Goal: Navigation & Orientation: Understand site structure

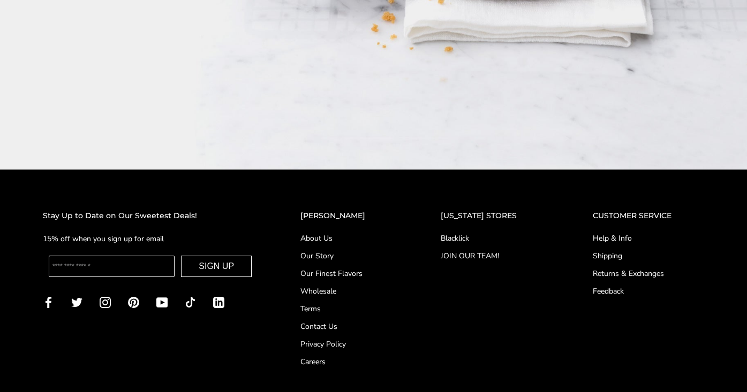
scroll to position [1738, 0]
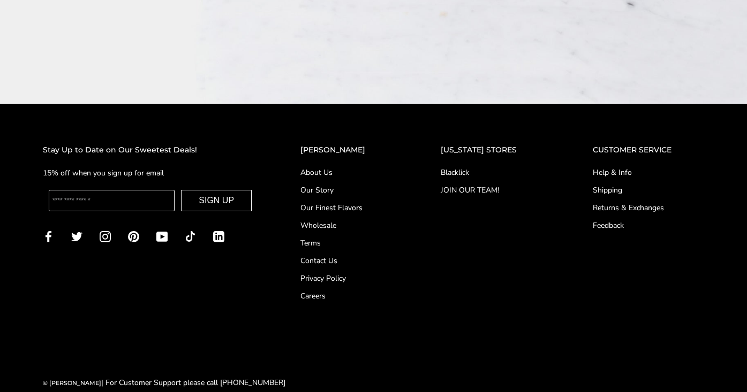
click at [327, 167] on link "About Us" at bounding box center [348, 172] width 97 height 11
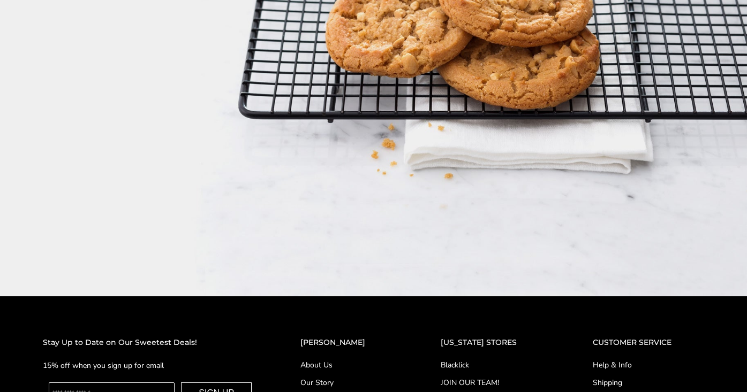
scroll to position [1738, 0]
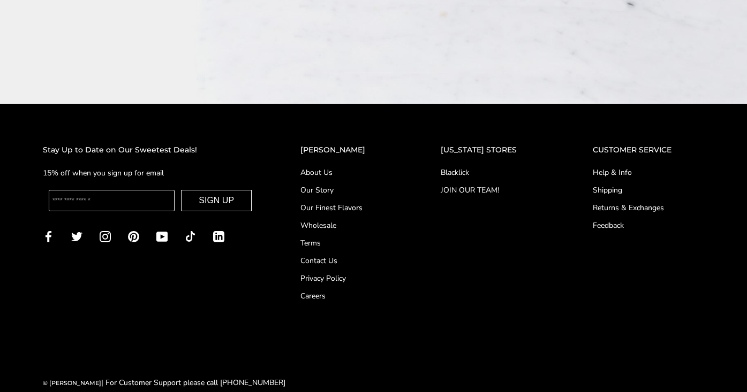
click at [326, 185] on link "Our Story" at bounding box center [348, 190] width 97 height 11
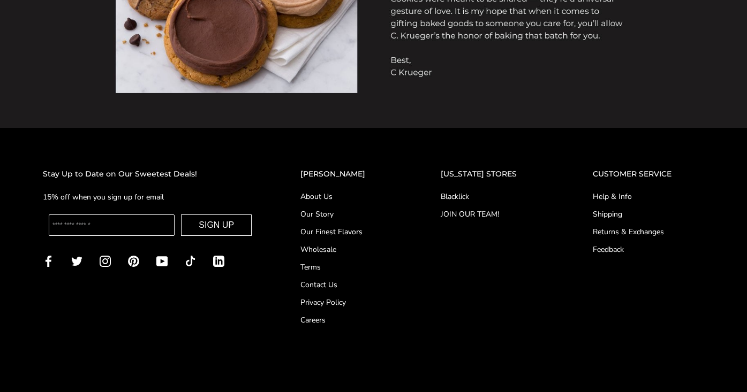
scroll to position [968, 0]
click at [458, 194] on link "Blacklick" at bounding box center [495, 196] width 109 height 11
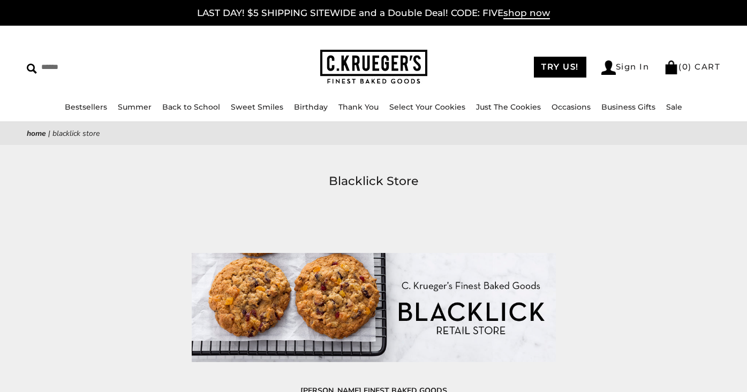
click at [365, 64] on img at bounding box center [373, 67] width 107 height 35
